Goal: Information Seeking & Learning: Find specific fact

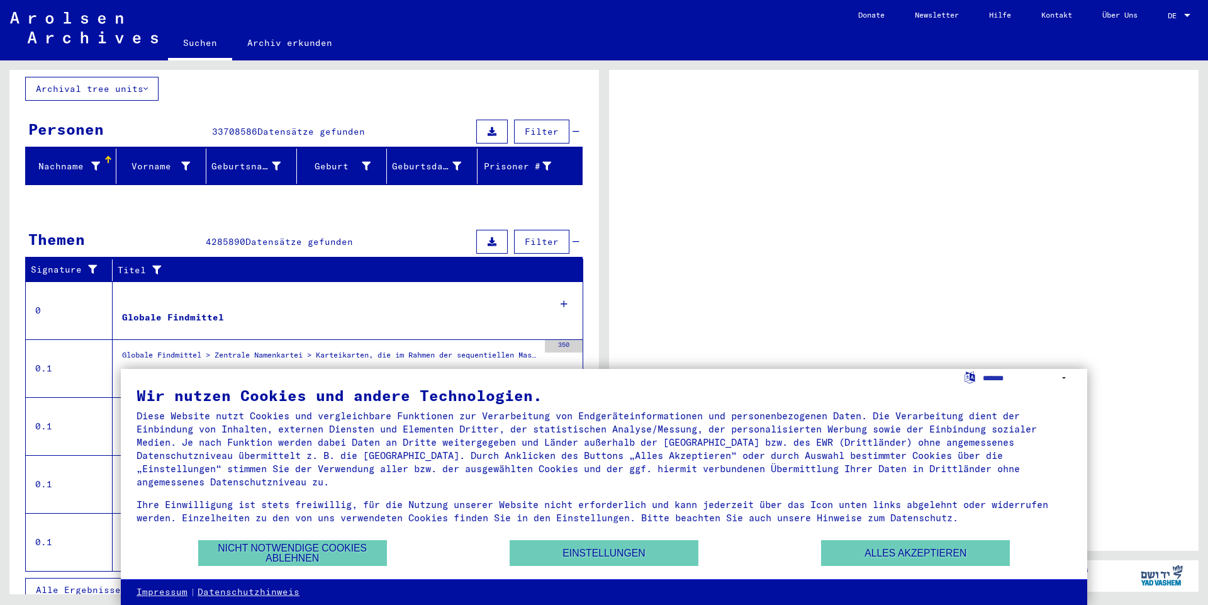
scroll to position [85, 0]
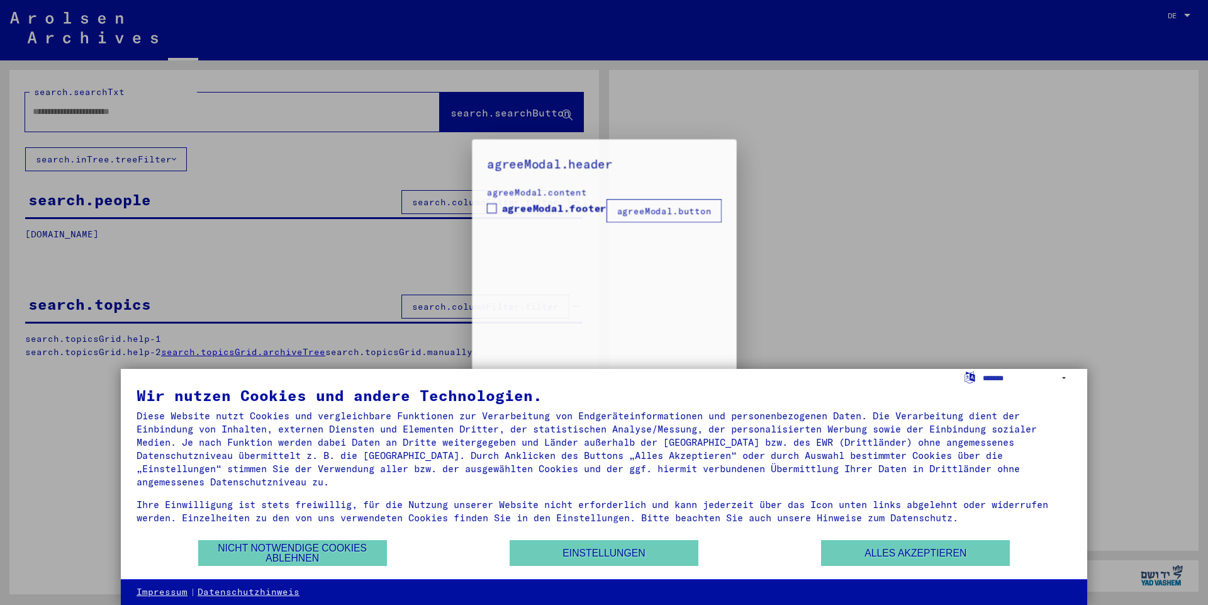
type input "********"
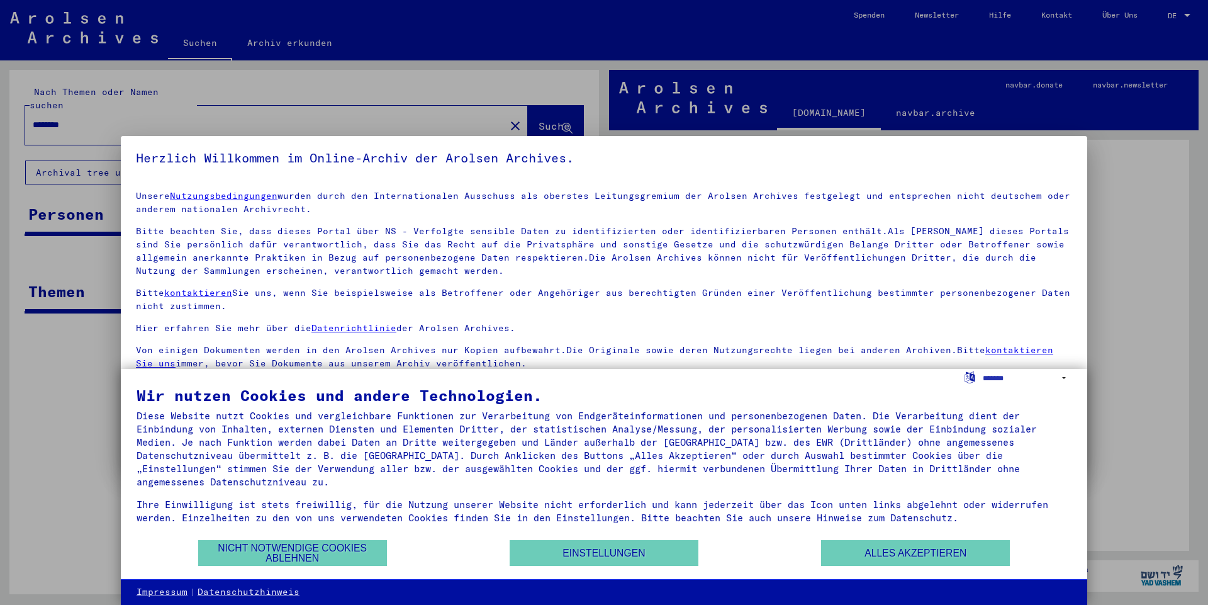
scroll to position [4, 0]
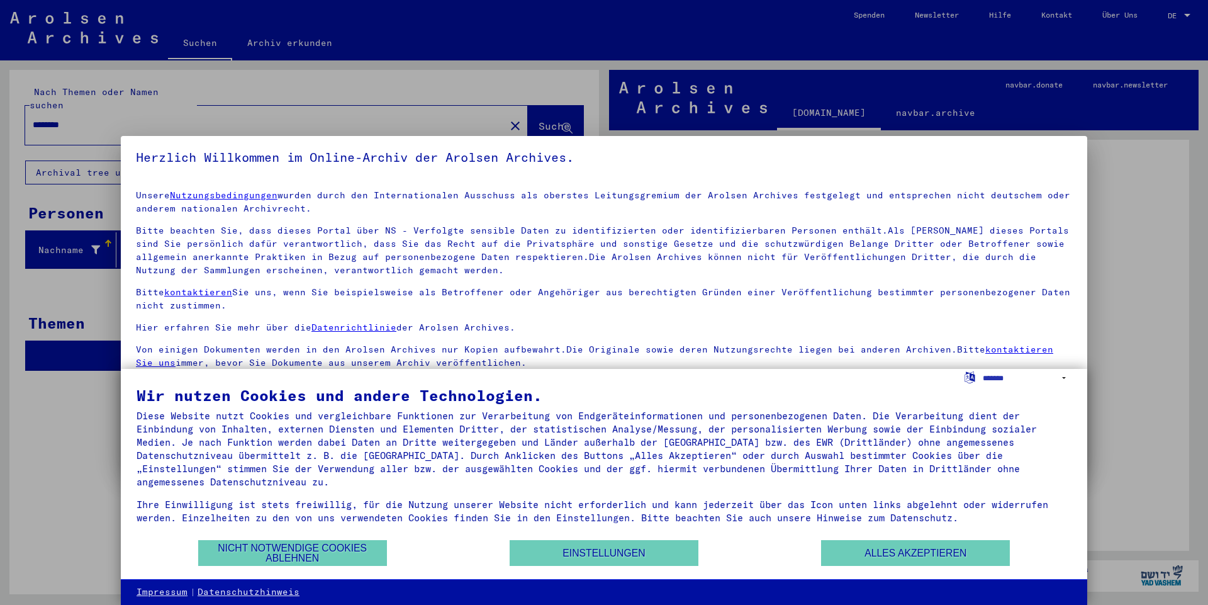
click at [435, 104] on div at bounding box center [604, 302] width 1208 height 605
click at [11, 278] on div at bounding box center [604, 302] width 1208 height 605
click at [965, 554] on button "Alles akzeptieren" at bounding box center [915, 553] width 189 height 26
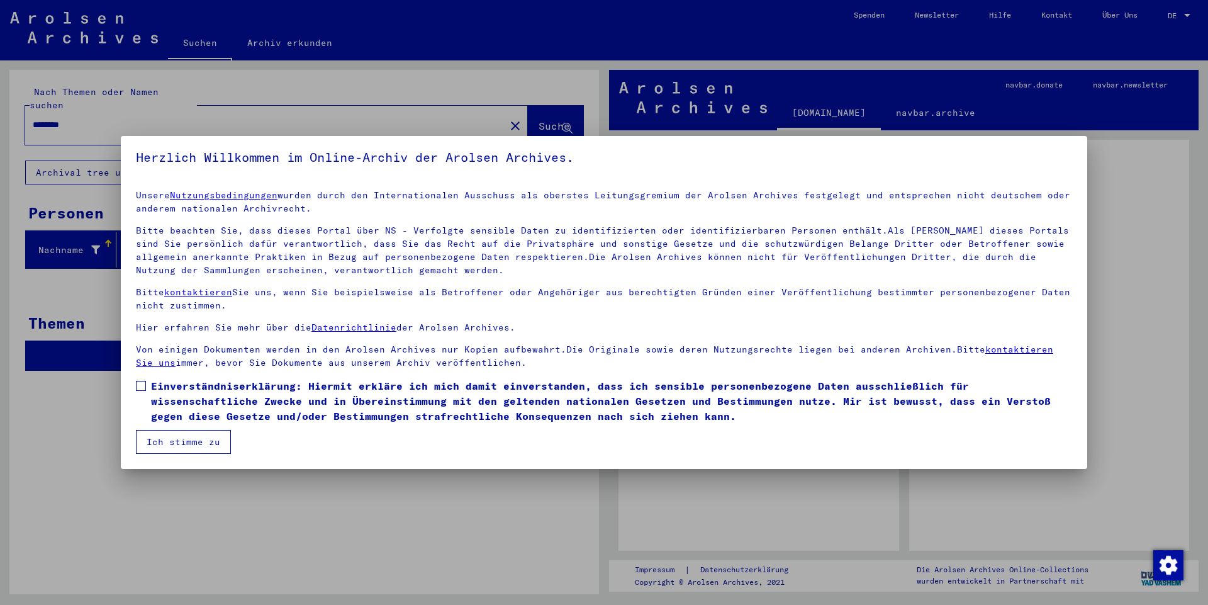
click at [176, 438] on button "Ich stimme zu" at bounding box center [183, 442] width 95 height 24
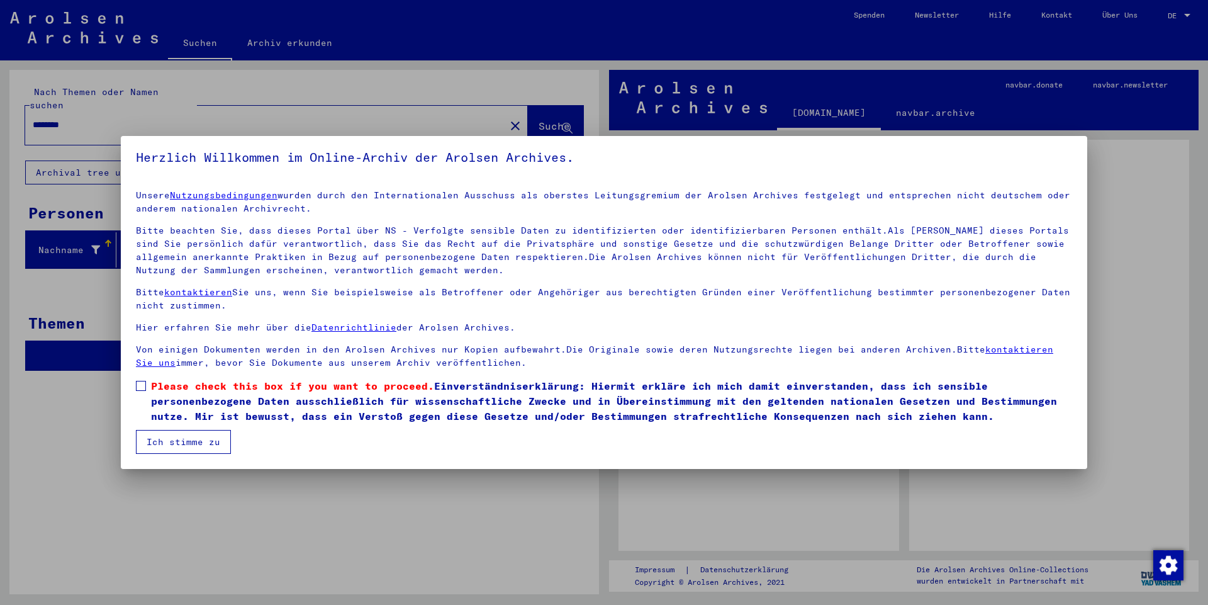
click at [175, 438] on button "Ich stimme zu" at bounding box center [183, 442] width 95 height 24
click at [146, 381] on label "Please check this box if you want to proceed. Einverständniserklärung: Hiermit …" at bounding box center [604, 400] width 937 height 45
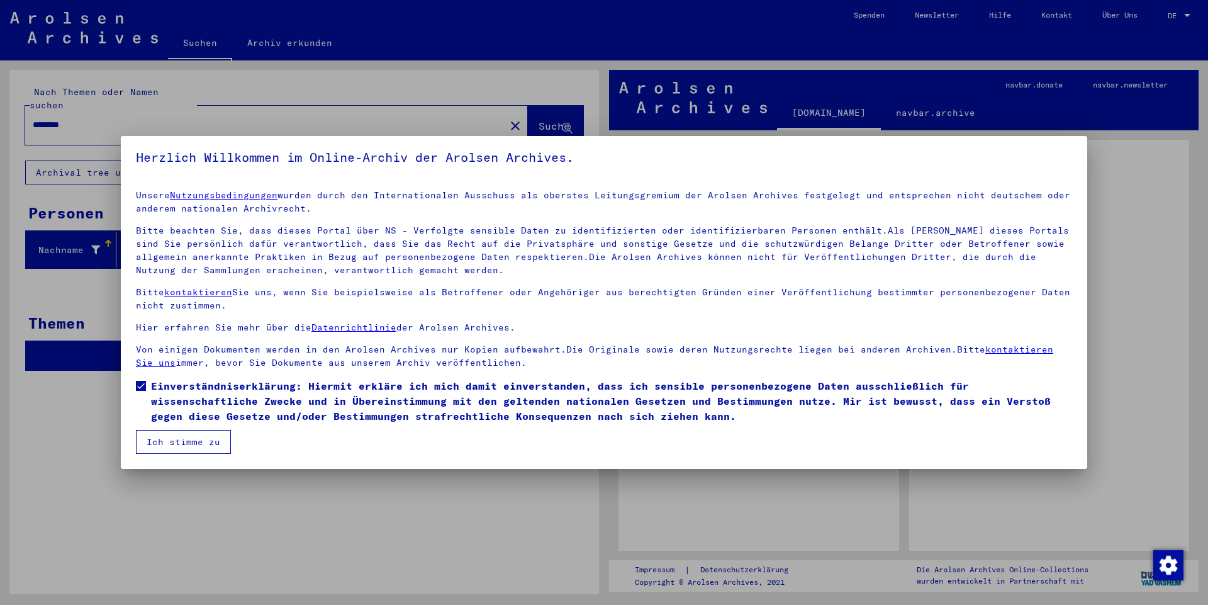
click at [179, 447] on button "Ich stimme zu" at bounding box center [183, 442] width 95 height 24
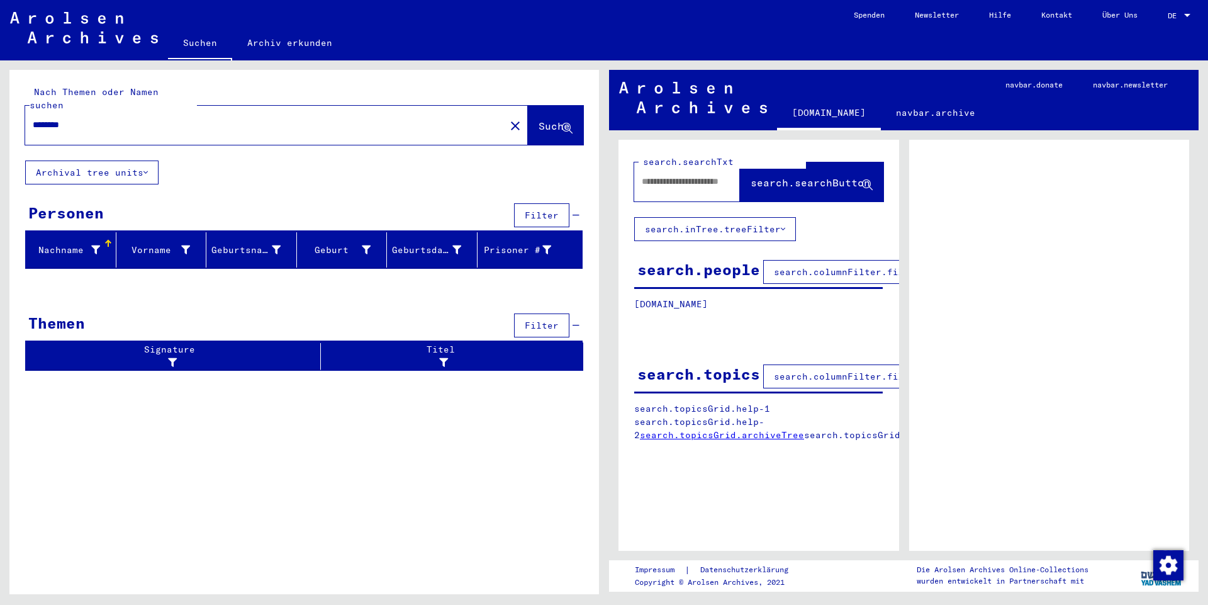
click at [548, 88] on div "Nach Themen oder Namen suchen ******** close Suche" at bounding box center [304, 115] width 558 height 59
click at [539, 120] on span "Suche" at bounding box center [554, 126] width 31 height 13
click at [660, 184] on input "text" at bounding box center [686, 181] width 88 height 13
